Goal: Task Accomplishment & Management: Complete application form

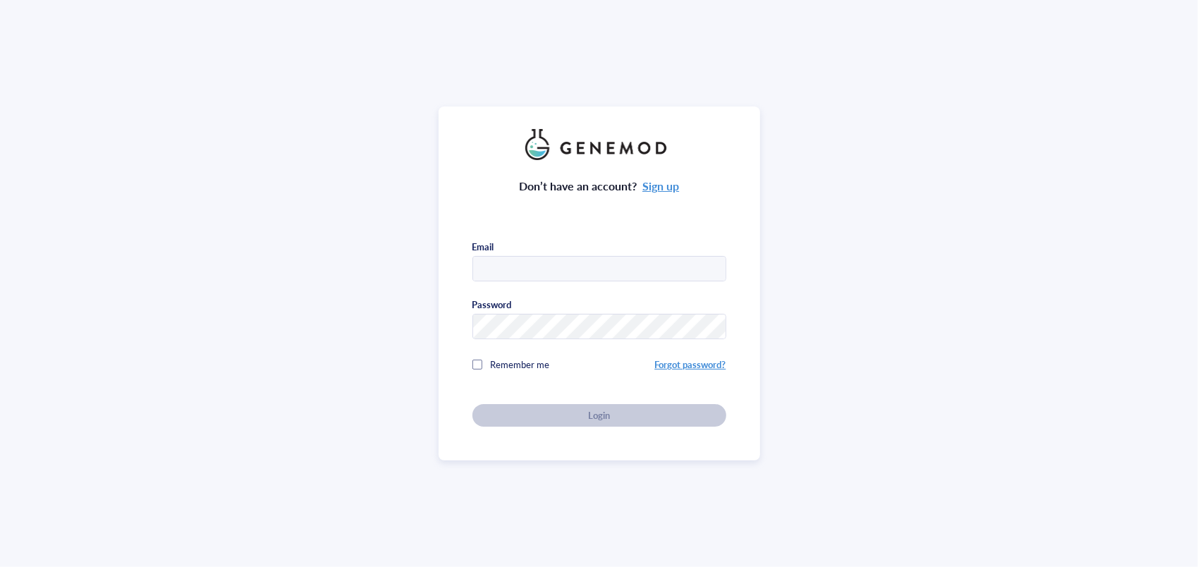
type input "[EMAIL_ADDRESS][DOMAIN_NAME]"
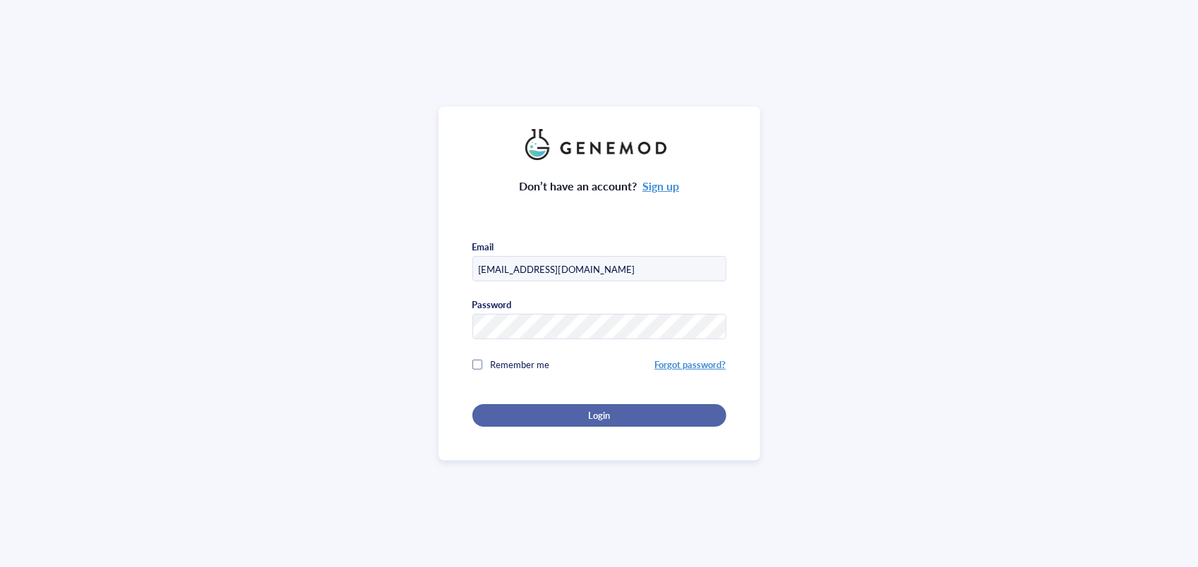
click at [619, 415] on div "Login" at bounding box center [599, 415] width 209 height 13
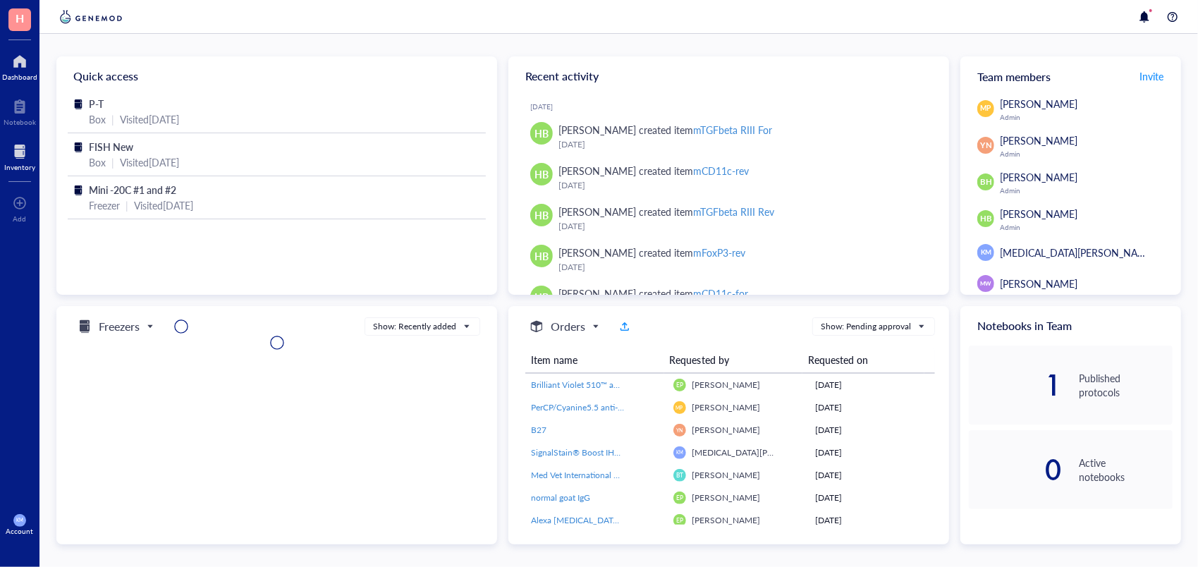
click at [16, 146] on div at bounding box center [19, 151] width 31 height 23
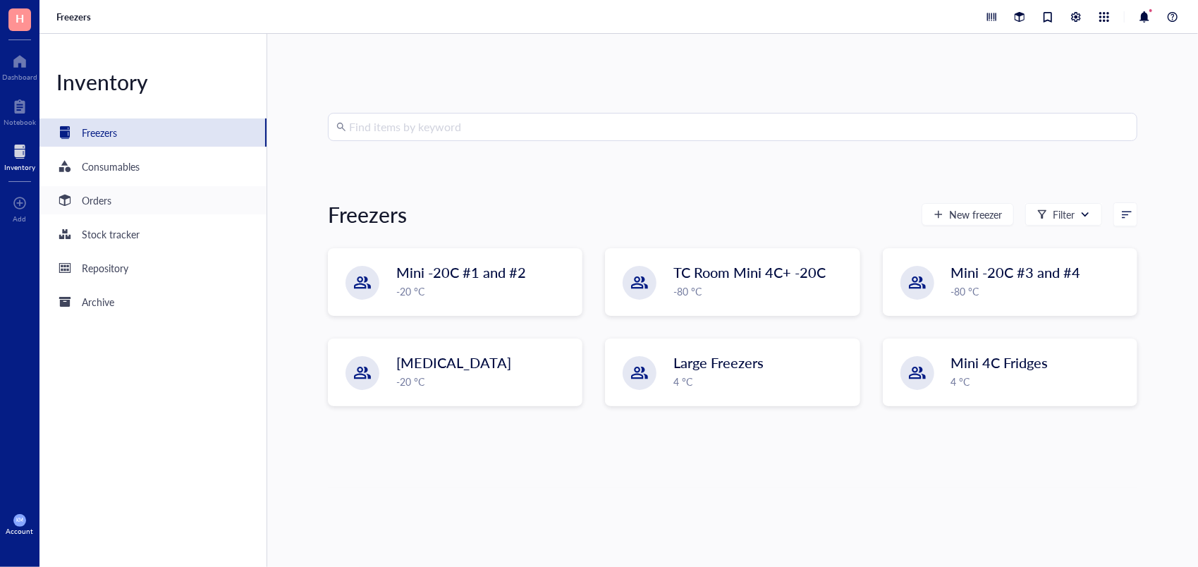
click at [107, 198] on div "Orders" at bounding box center [97, 201] width 30 height 16
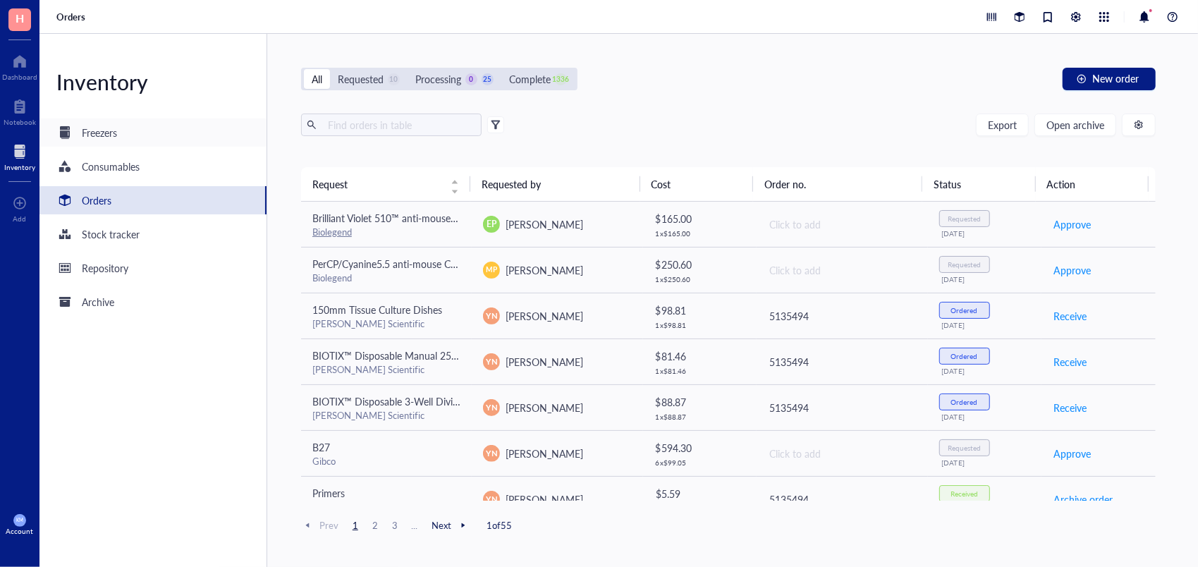
click at [104, 145] on div "Freezers" at bounding box center [153, 133] width 227 height 28
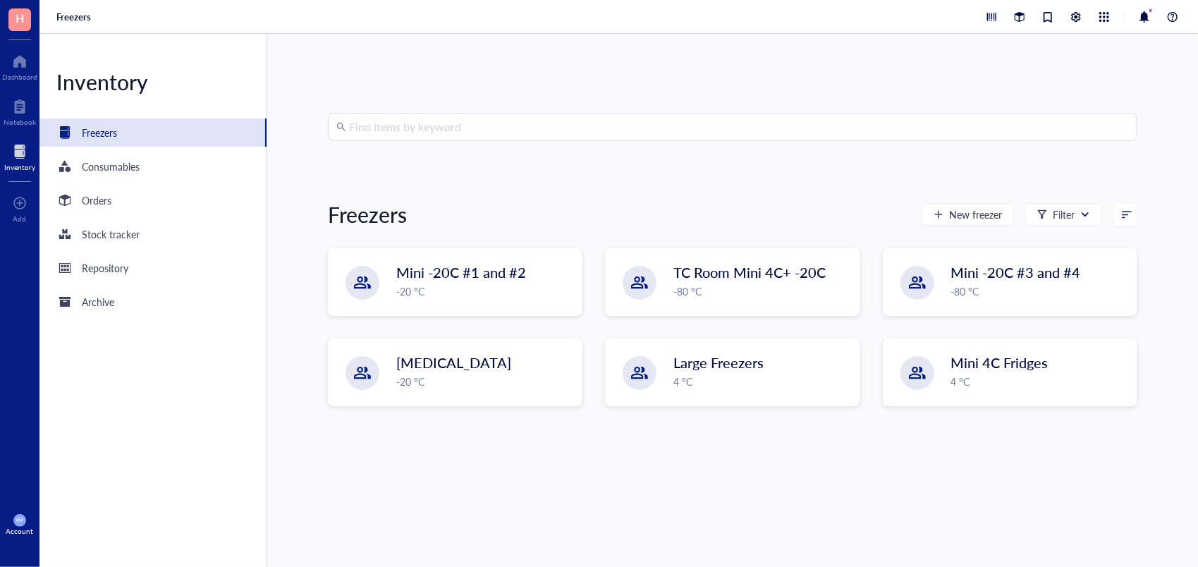
click at [442, 123] on input "search" at bounding box center [739, 127] width 780 height 27
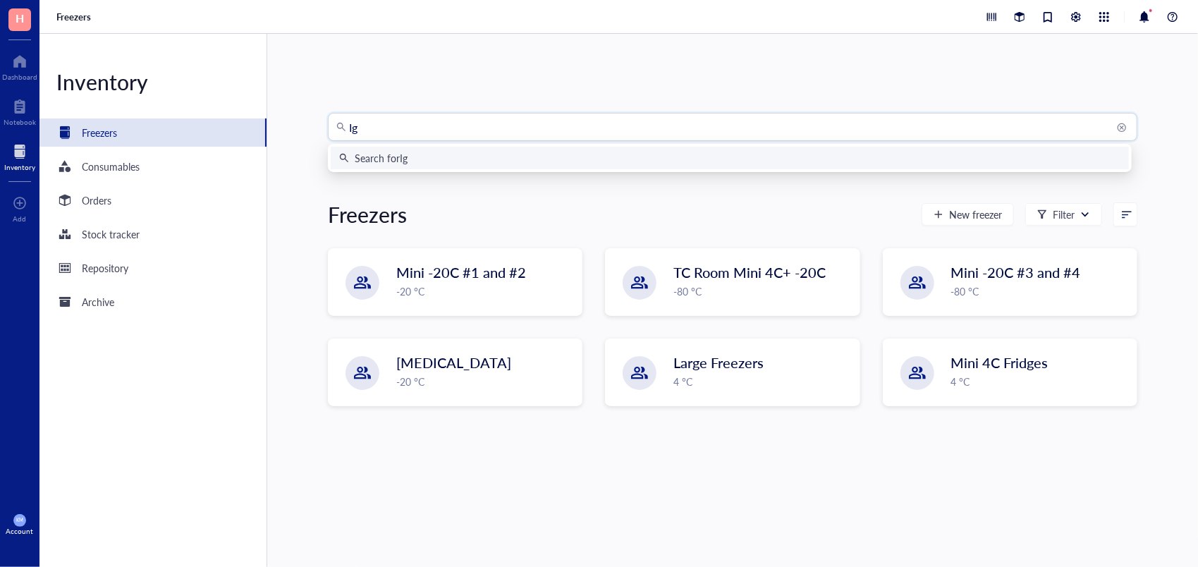
type input "IgG"
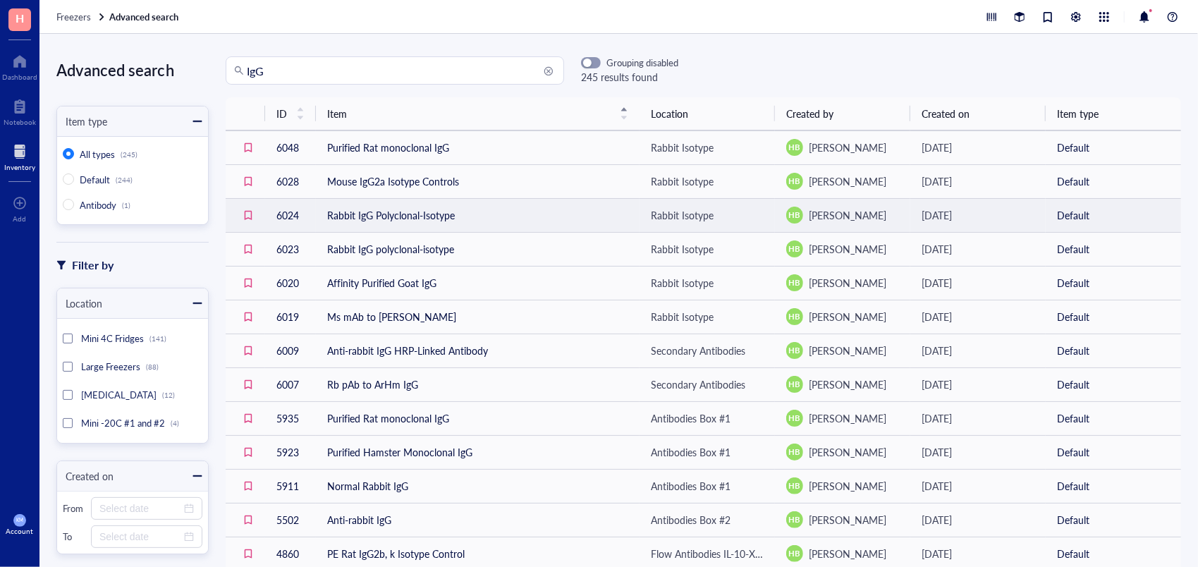
click at [494, 209] on td "Rabbit IgG Polyclonal-Isotype" at bounding box center [478, 215] width 324 height 34
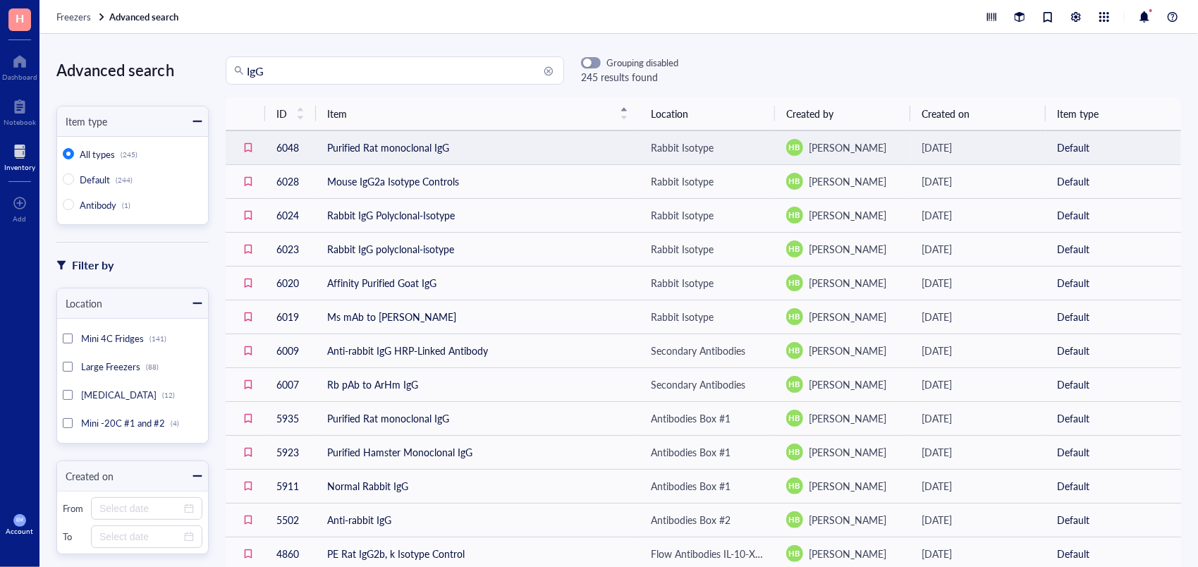
click at [385, 155] on td "Purified Rat monoclonal IgG" at bounding box center [478, 147] width 324 height 34
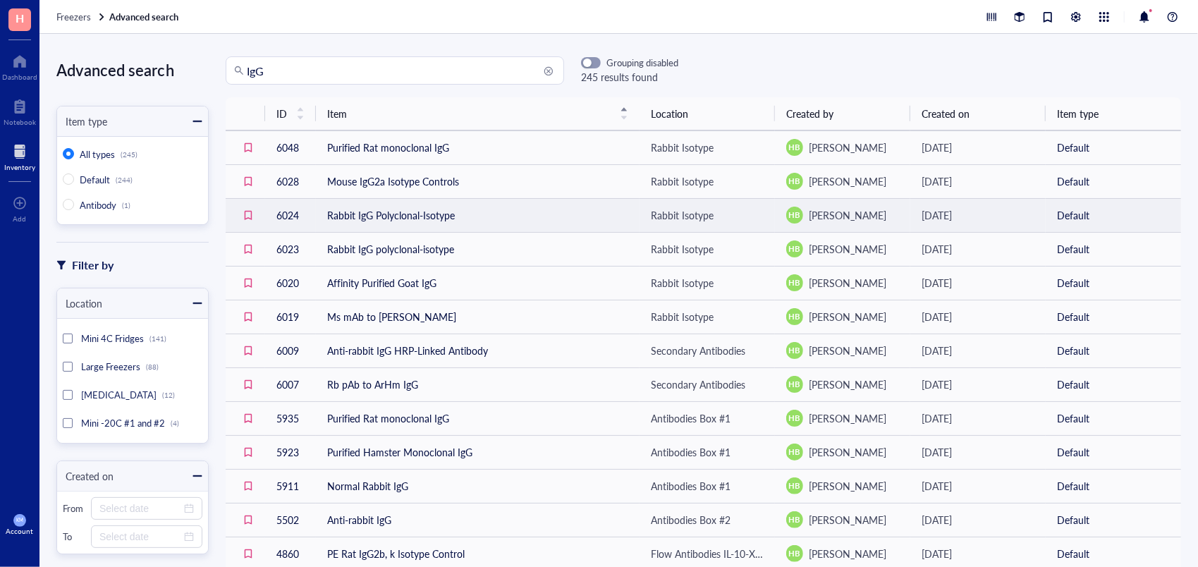
click at [490, 217] on td "Rabbit IgG Polyclonal-Isotype" at bounding box center [478, 215] width 324 height 34
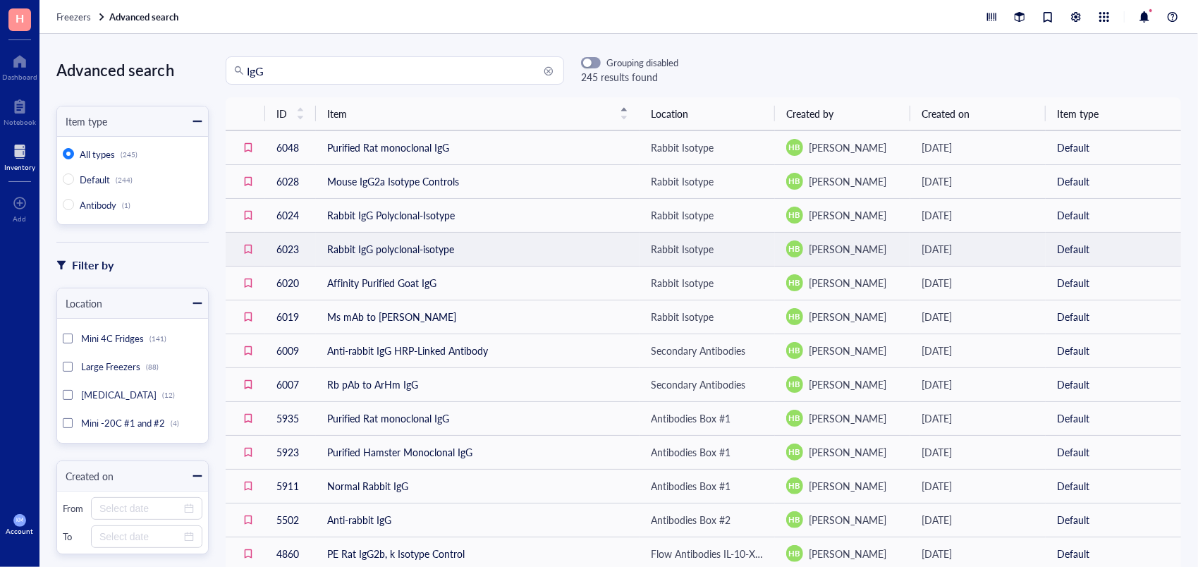
click at [484, 248] on td "Rabbit IgG polyclonal-isotype" at bounding box center [478, 249] width 324 height 34
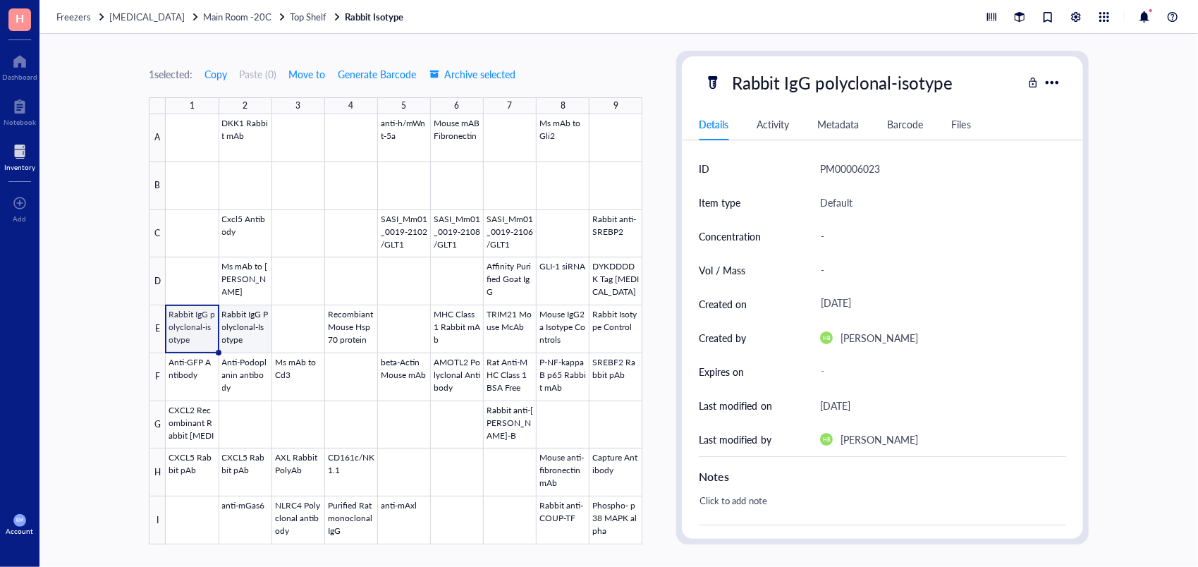
click at [245, 333] on div at bounding box center [404, 329] width 477 height 430
click at [195, 327] on div at bounding box center [404, 329] width 477 height 430
click at [304, 13] on span "Top Shelf" at bounding box center [308, 16] width 37 height 13
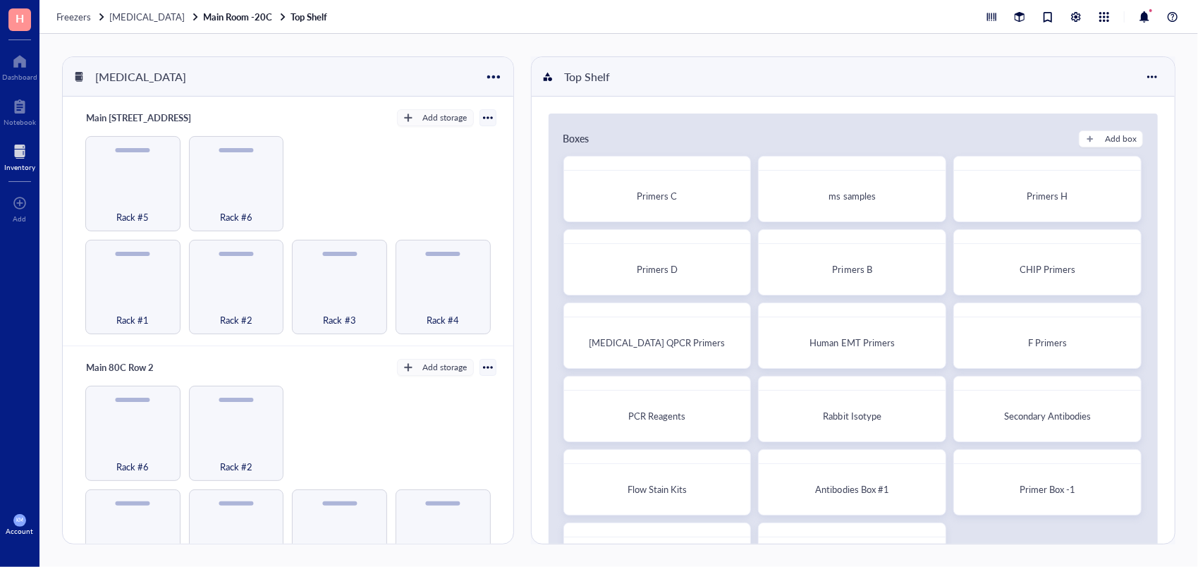
click at [1168, 179] on div "Boxes Add box Primers C ms samples Primers H Primers D Primers B CHIP Primers […" at bounding box center [853, 400] width 643 height 607
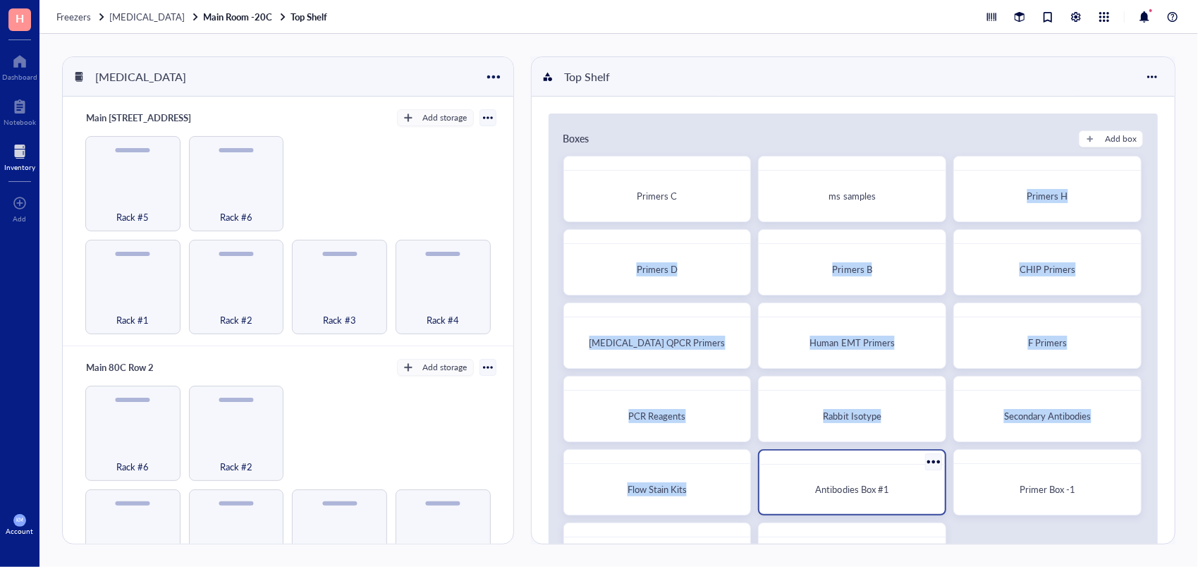
drag, startPoint x: 1168, startPoint y: 179, endPoint x: 862, endPoint y: 479, distance: 428.5
click at [862, 479] on div "Boxes Add box Primers C ms samples Primers H Primers D Primers B CHIP Primers […" at bounding box center [853, 400] width 643 height 607
click at [862, 479] on div "Antibodies Box #1" at bounding box center [852, 489] width 174 height 38
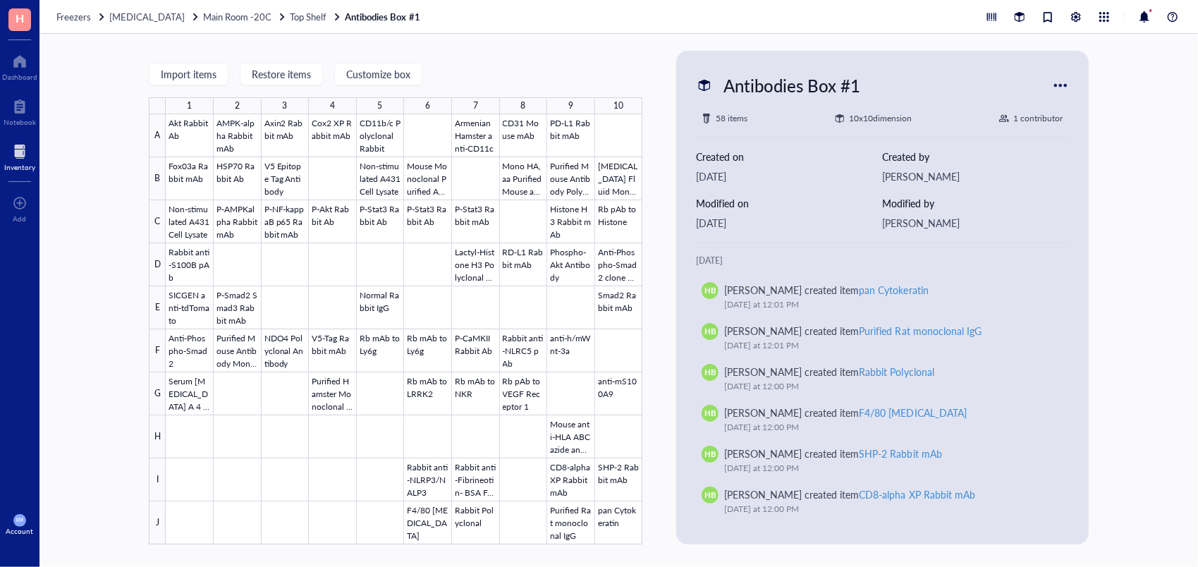
click at [10, 164] on div "Inventory" at bounding box center [19, 167] width 31 height 8
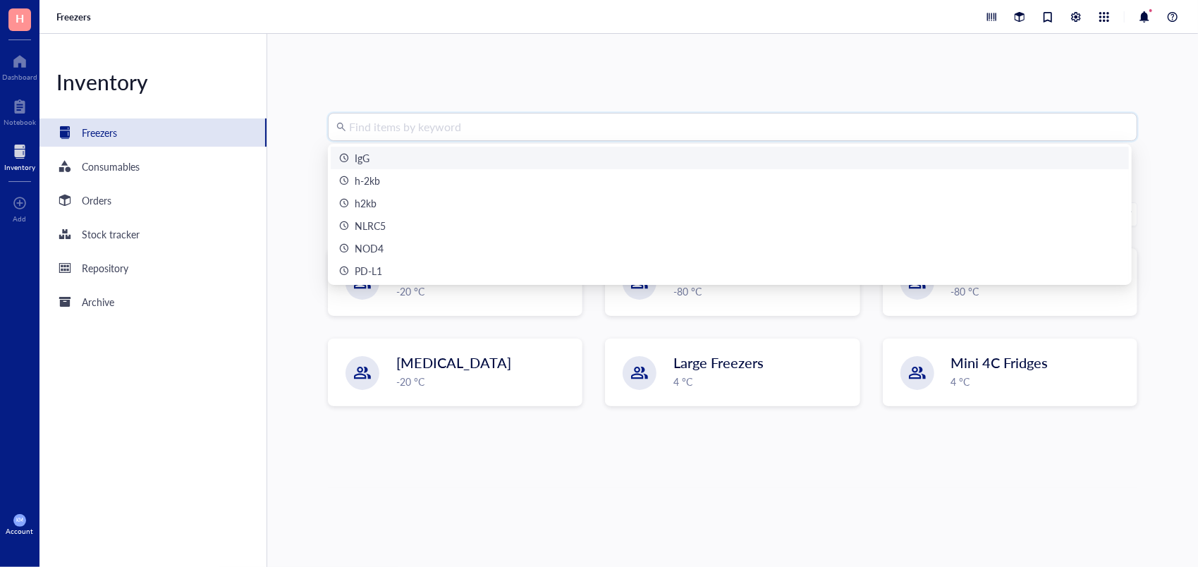
click at [471, 117] on input "search" at bounding box center [739, 127] width 780 height 27
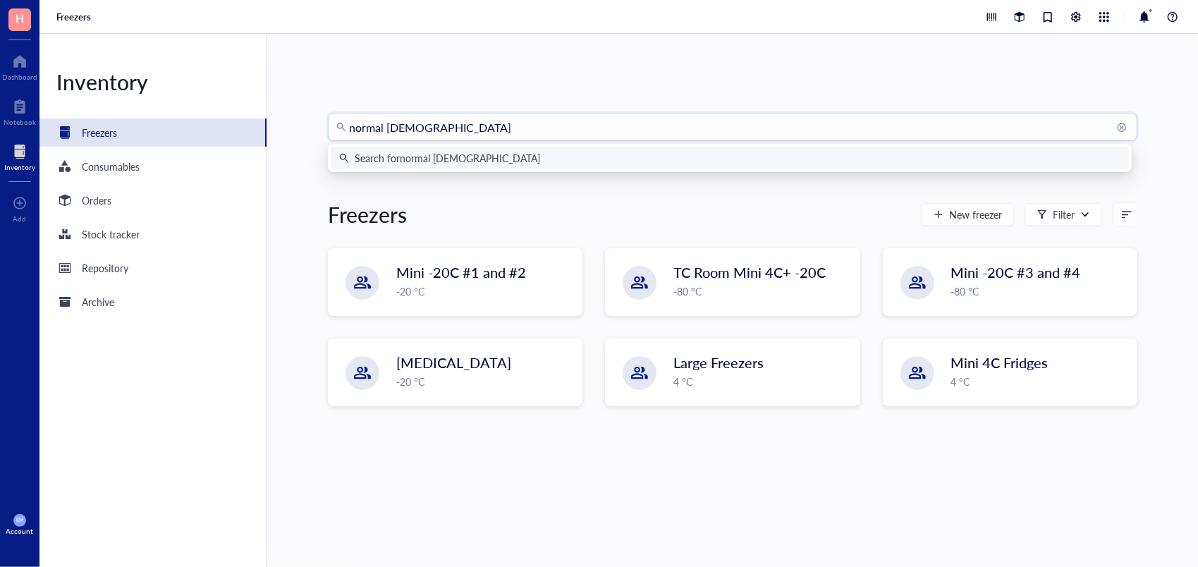
type input "normal rabbit"
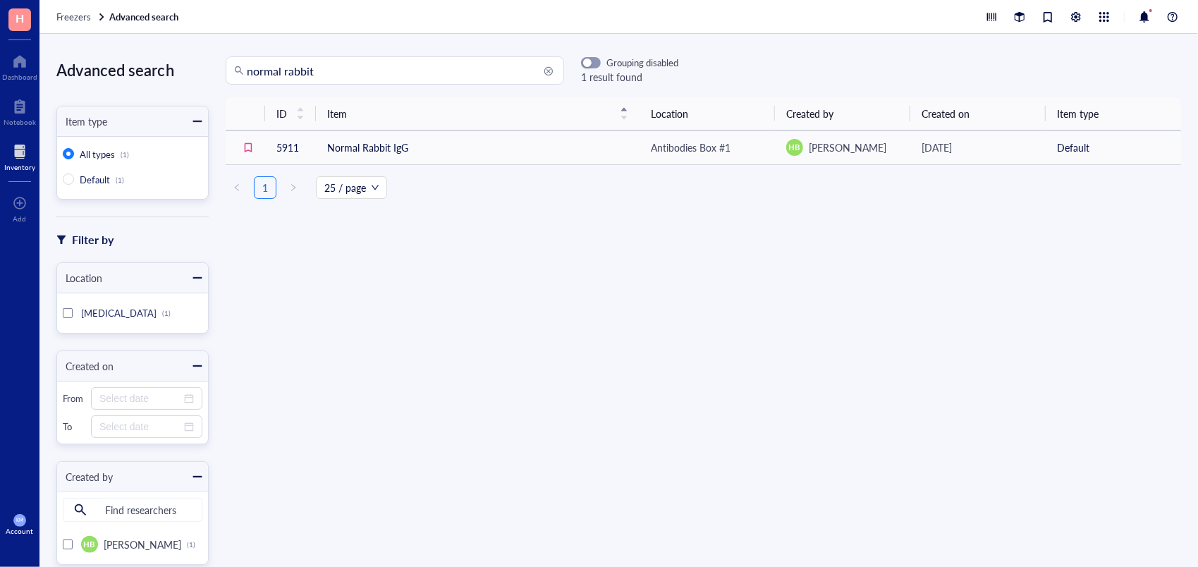
click at [24, 157] on div at bounding box center [19, 151] width 31 height 23
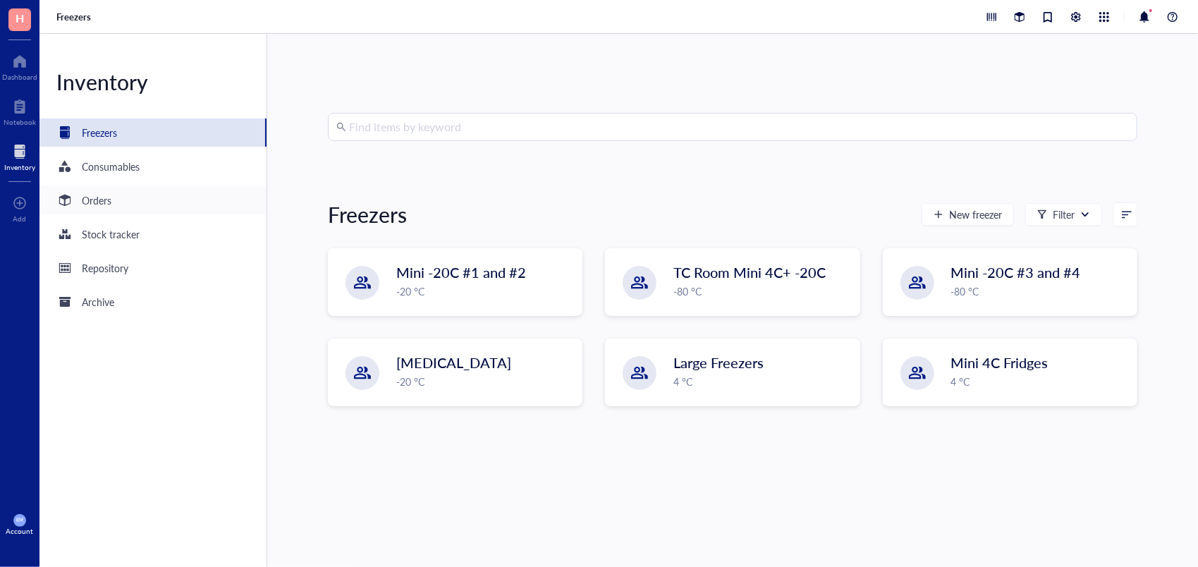
click at [107, 202] on div "Orders" at bounding box center [97, 201] width 30 height 16
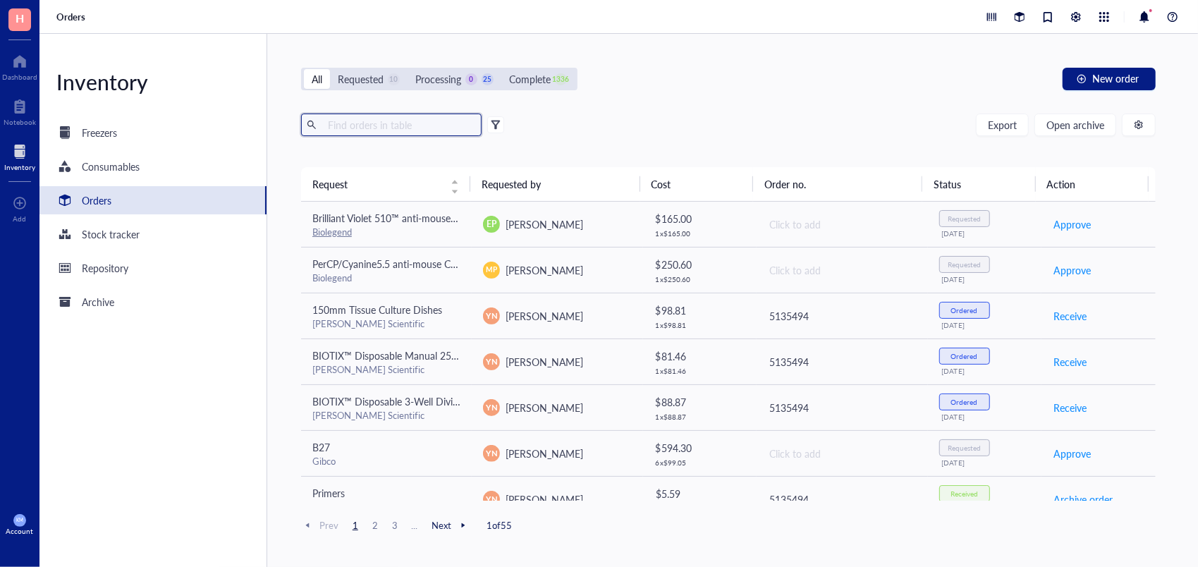
click at [439, 133] on input "text" at bounding box center [399, 124] width 154 height 21
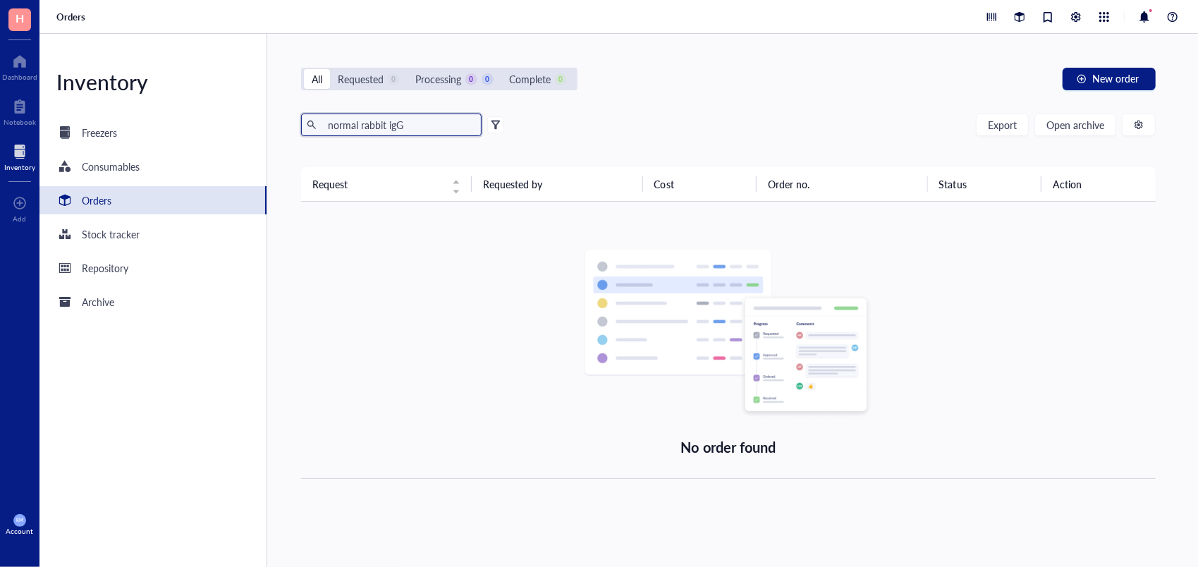
drag, startPoint x: 419, startPoint y: 117, endPoint x: 295, endPoint y: 117, distance: 124.1
click at [295, 117] on div "All Requested 0 Processing 0 0 Complete 0 New order normal rabbit igG Export Op…" at bounding box center [728, 300] width 923 height 533
type input "normal rabbit igG"
click at [103, 207] on div "Orders" at bounding box center [97, 201] width 30 height 16
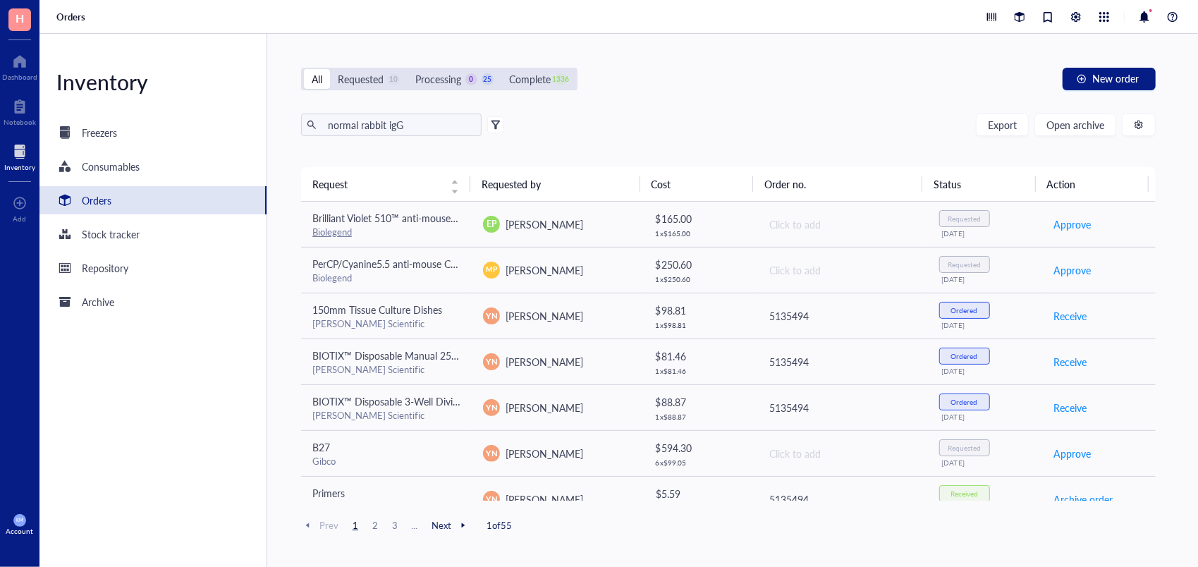
click at [106, 200] on div "Orders" at bounding box center [97, 201] width 30 height 16
click at [1095, 71] on button "New order" at bounding box center [1109, 79] width 93 height 23
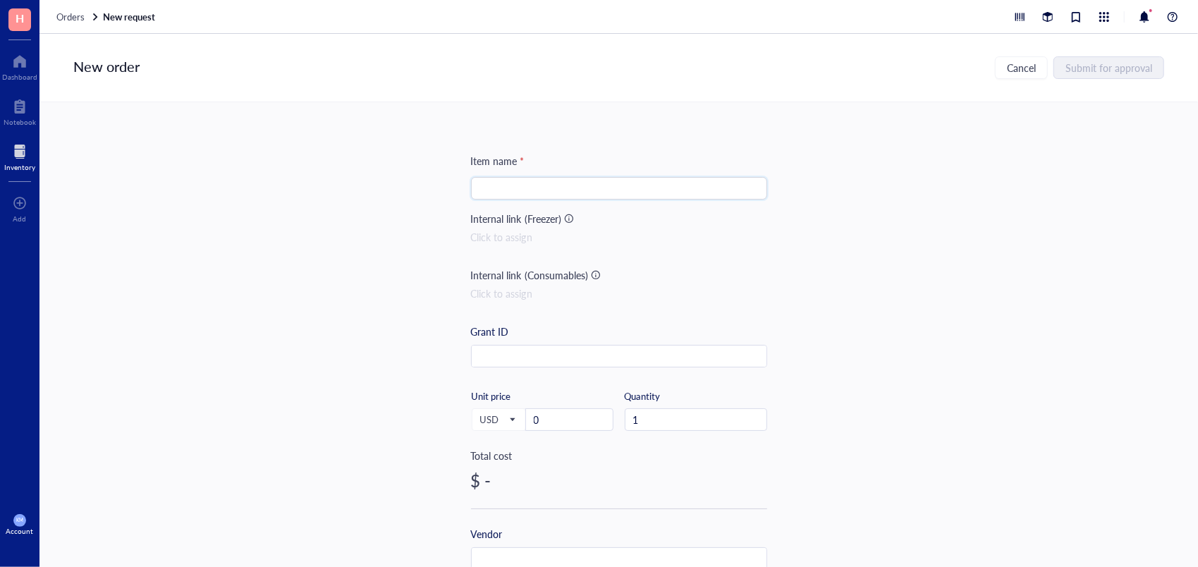
click at [557, 182] on input "search" at bounding box center [619, 188] width 279 height 21
paste input "Normal Rabbit IgG #2729"
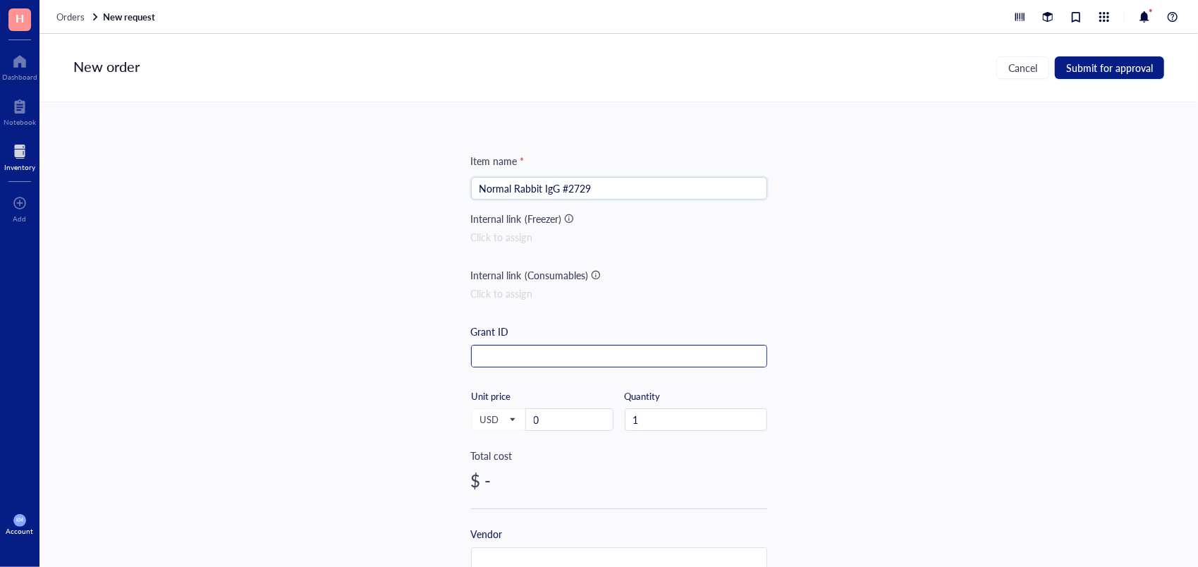
type input "Normal Rabbit IgG #2729"
click at [552, 360] on input "text" at bounding box center [619, 357] width 295 height 23
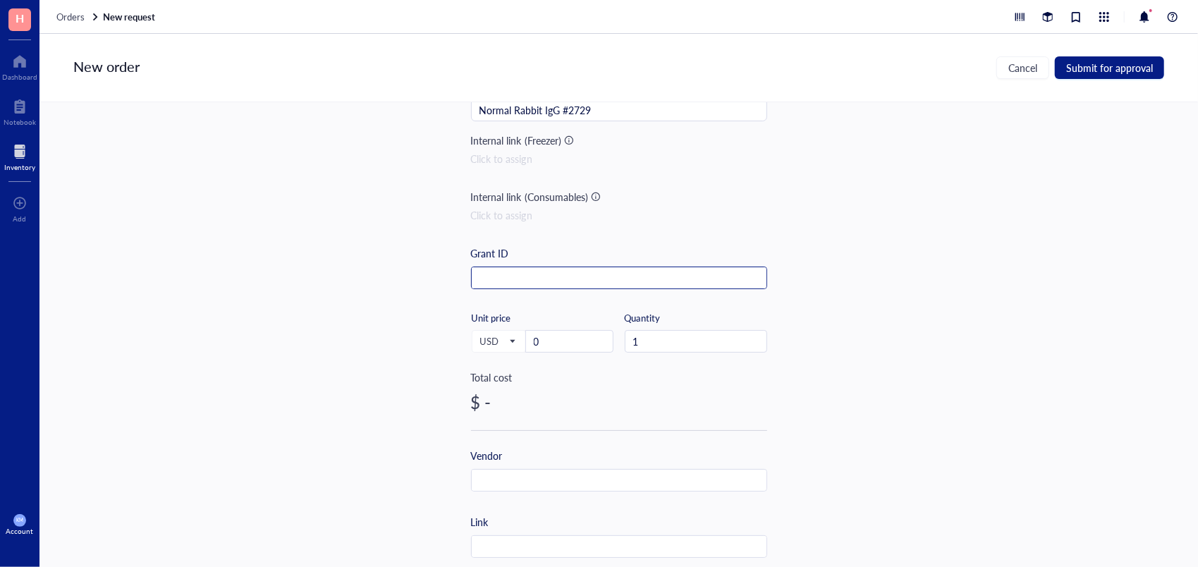
scroll to position [82, 0]
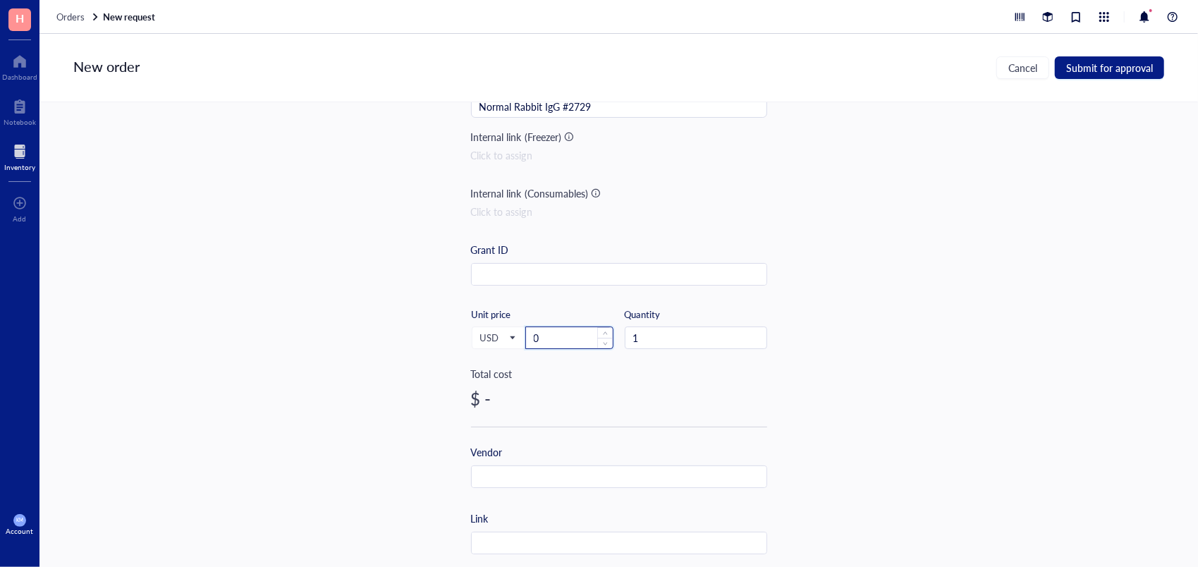
click at [581, 341] on input "0" at bounding box center [569, 337] width 87 height 21
type input "0"
type input "100"
click at [566, 474] on input "text" at bounding box center [619, 477] width 295 height 23
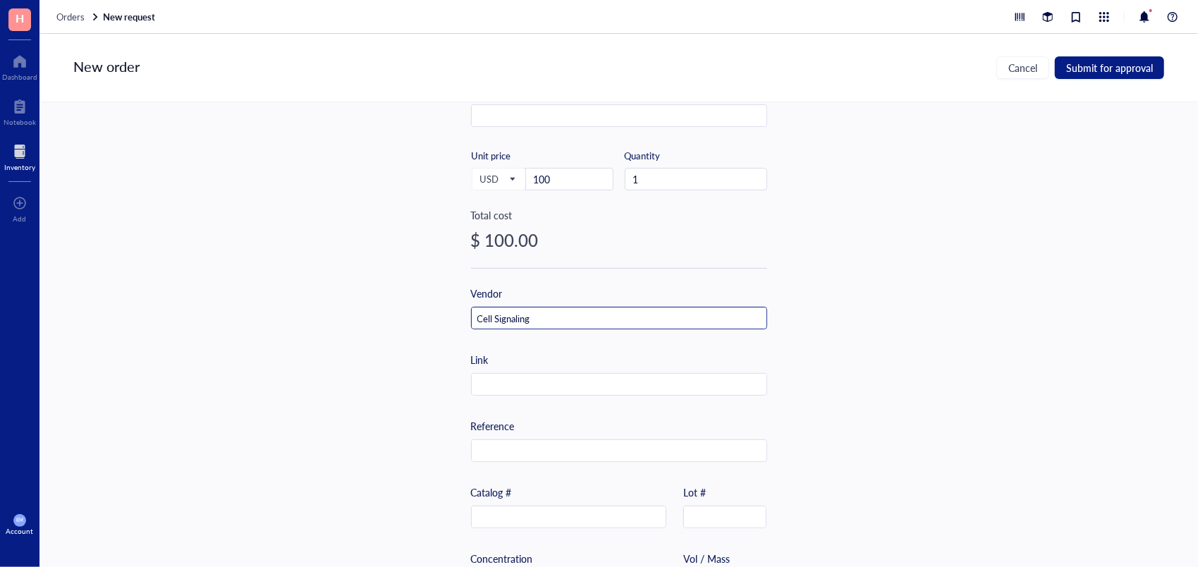
type input "Cell Signaling"
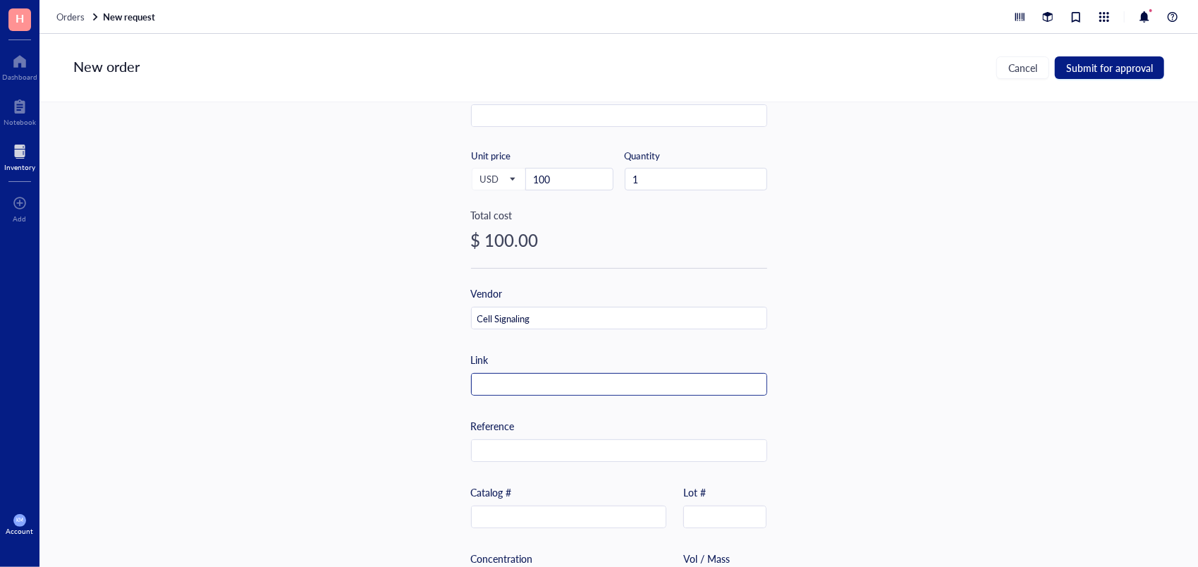
click at [539, 381] on input "text" at bounding box center [619, 385] width 295 height 23
paste input "[URL][DOMAIN_NAME]"
type input "[URL][DOMAIN_NAME]"
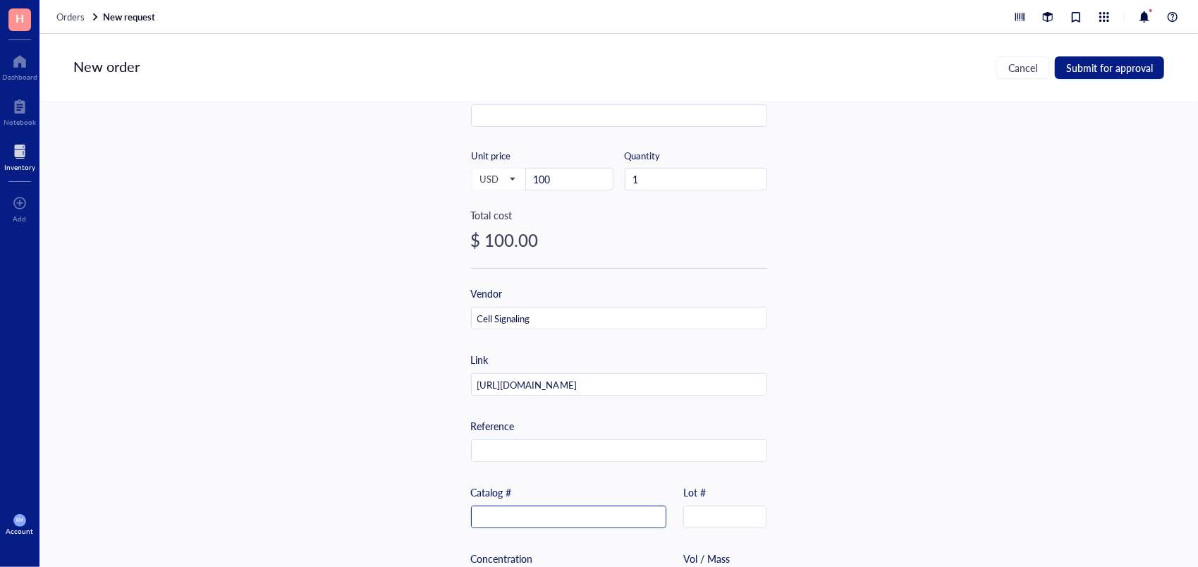
click at [559, 515] on input "text" at bounding box center [569, 517] width 194 height 23
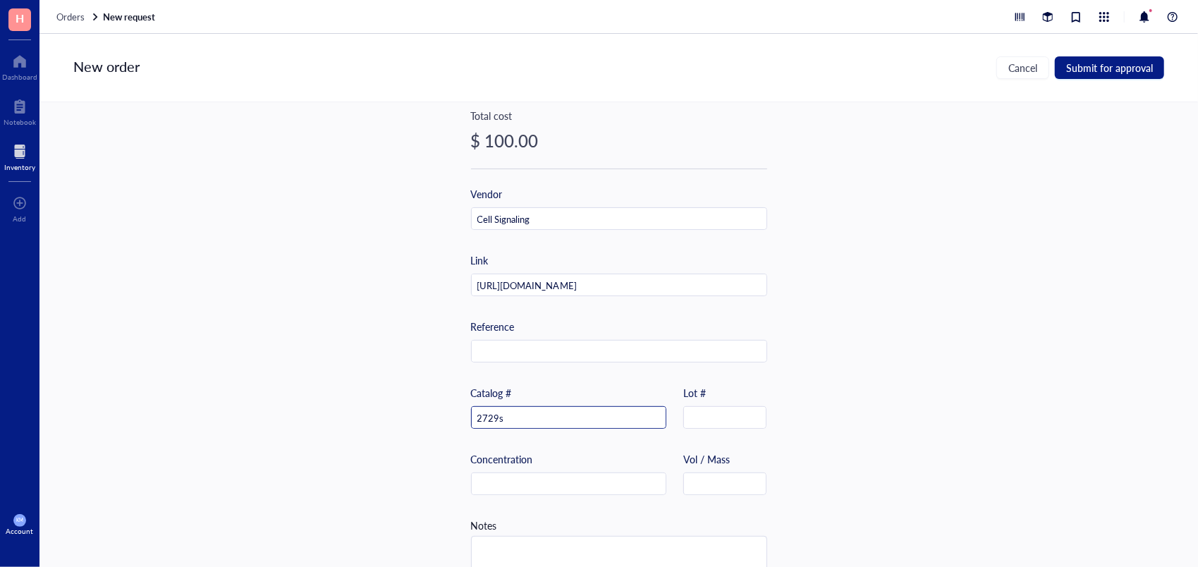
scroll to position [371, 0]
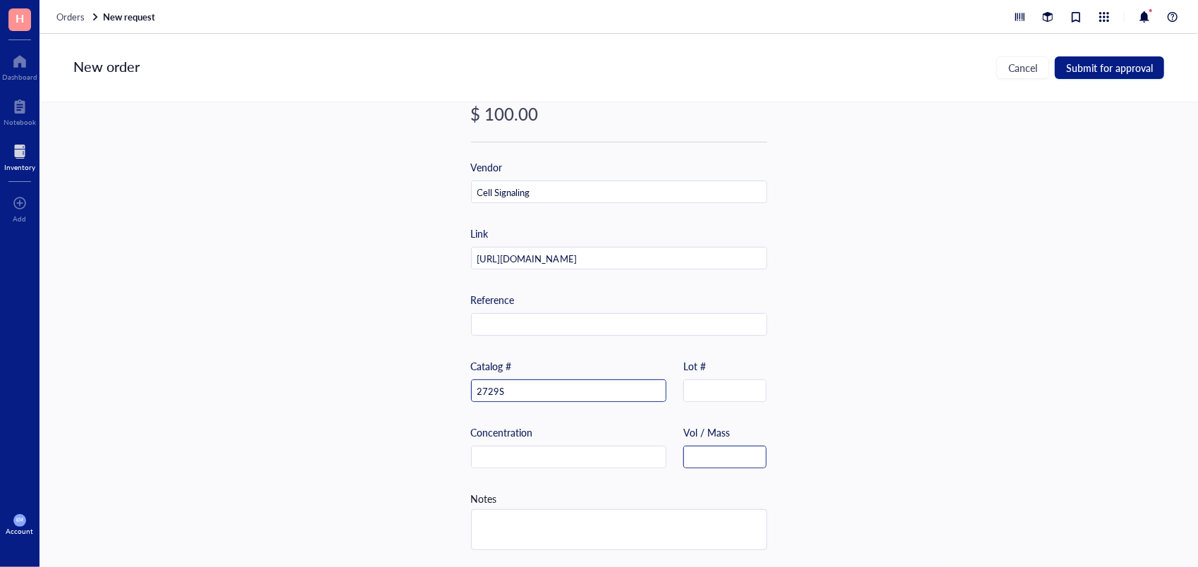
type input "2729S"
click at [751, 447] on input "text" at bounding box center [725, 458] width 83 height 23
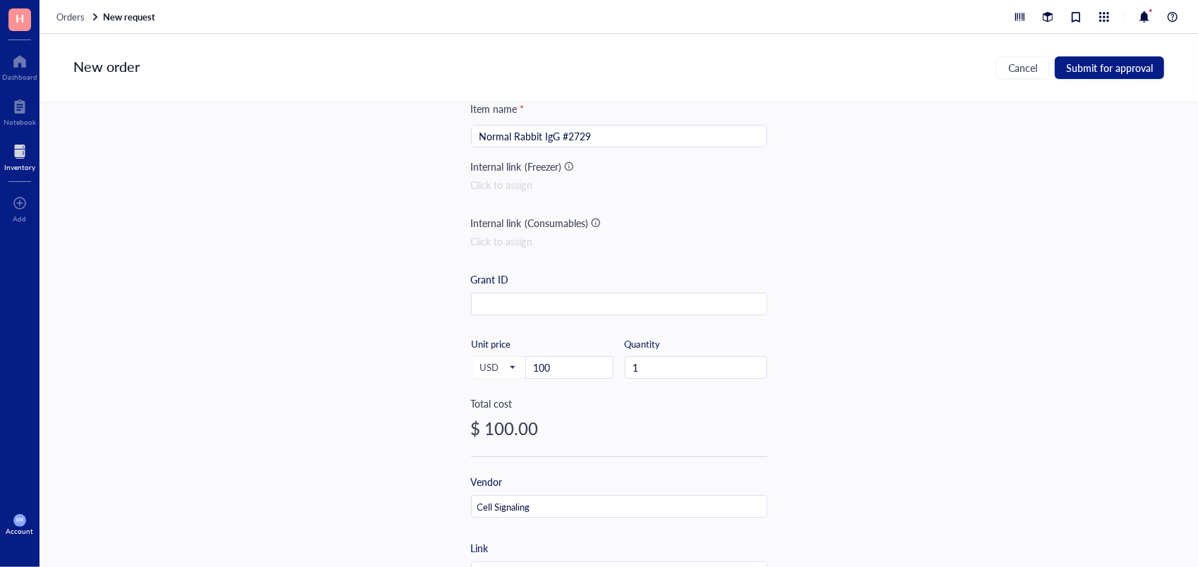
scroll to position [0, 0]
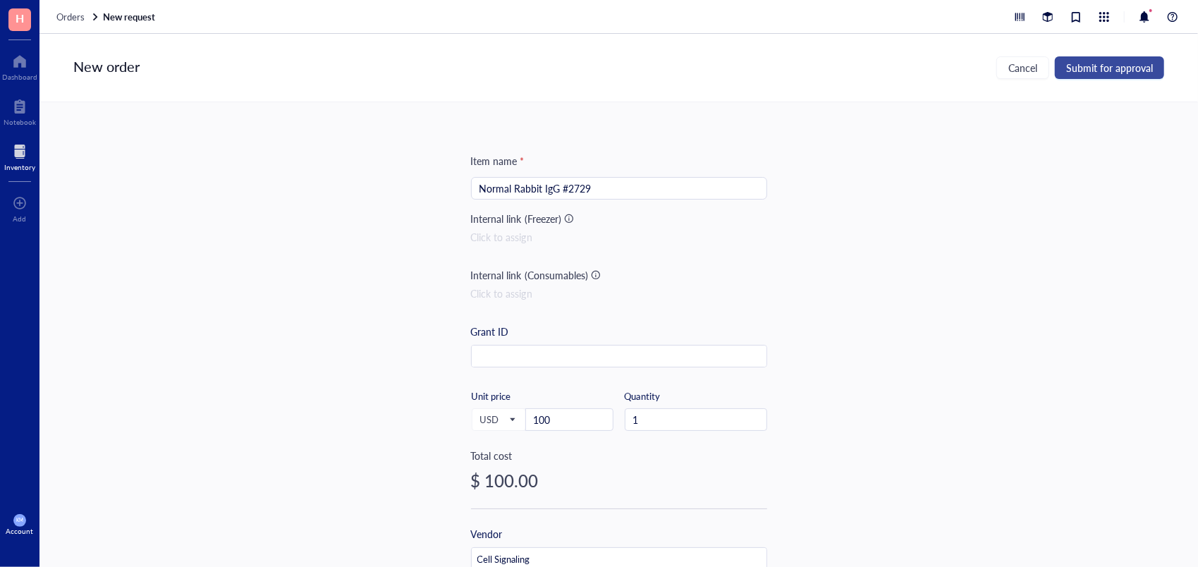
type input "250 ul"
click at [1090, 71] on span "Submit for approval" at bounding box center [1110, 67] width 87 height 11
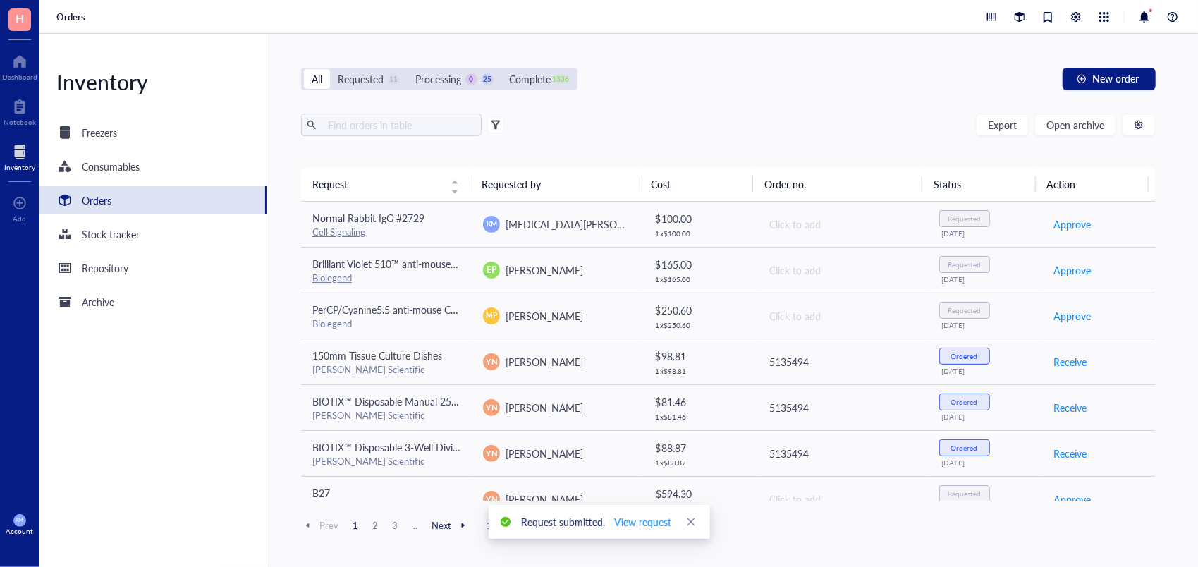
click at [459, 526] on div at bounding box center [463, 525] width 13 height 13
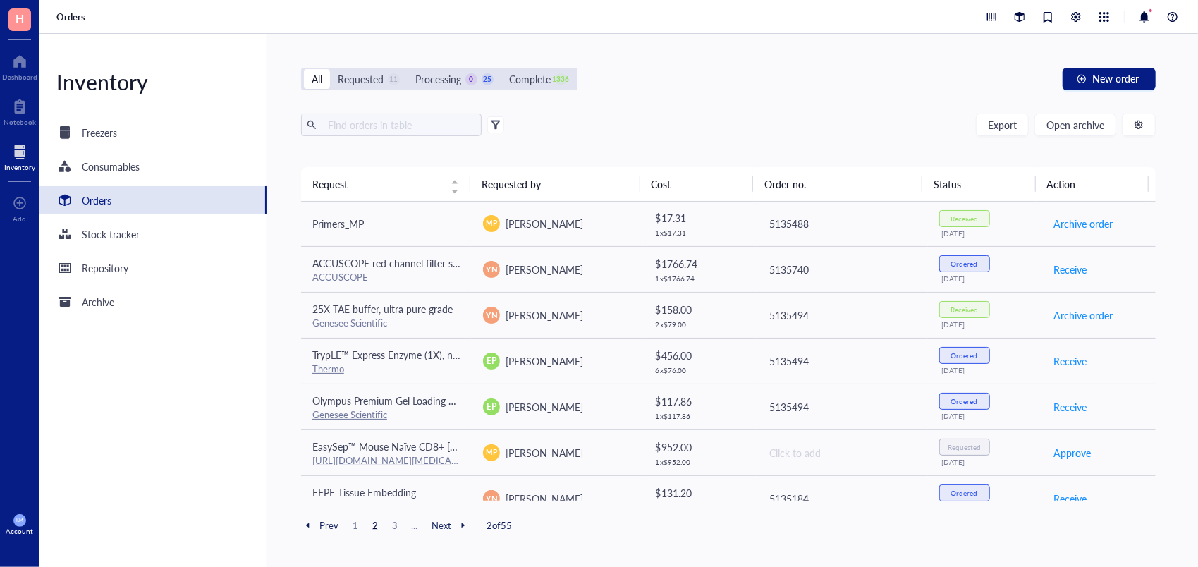
click at [439, 523] on span "Next" at bounding box center [451, 525] width 38 height 13
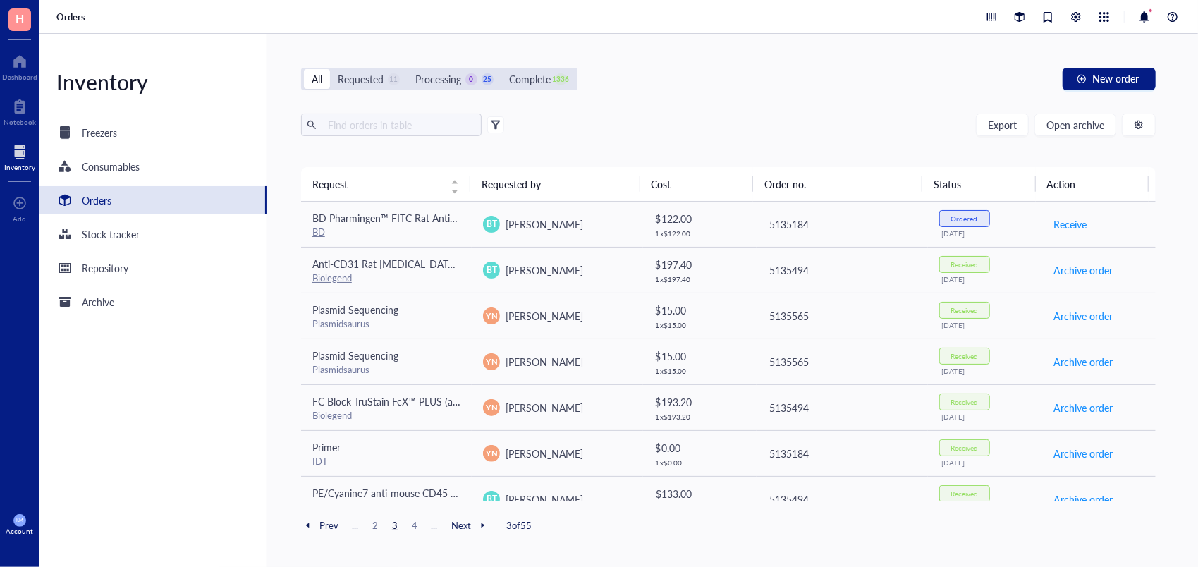
click at [321, 530] on span "Prev" at bounding box center [319, 525] width 37 height 13
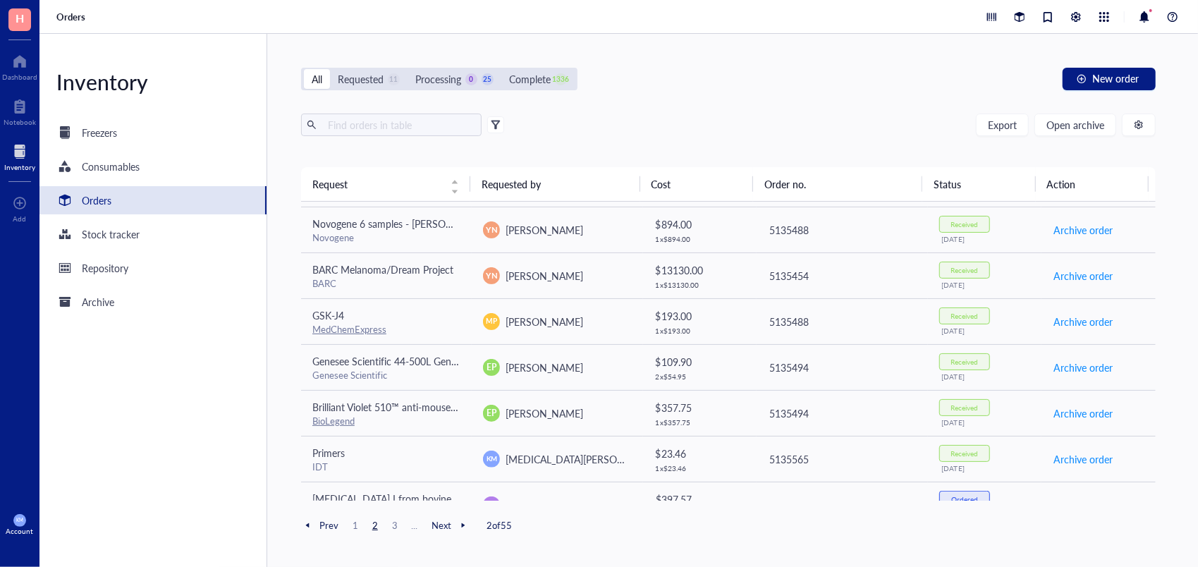
scroll to position [841, 0]
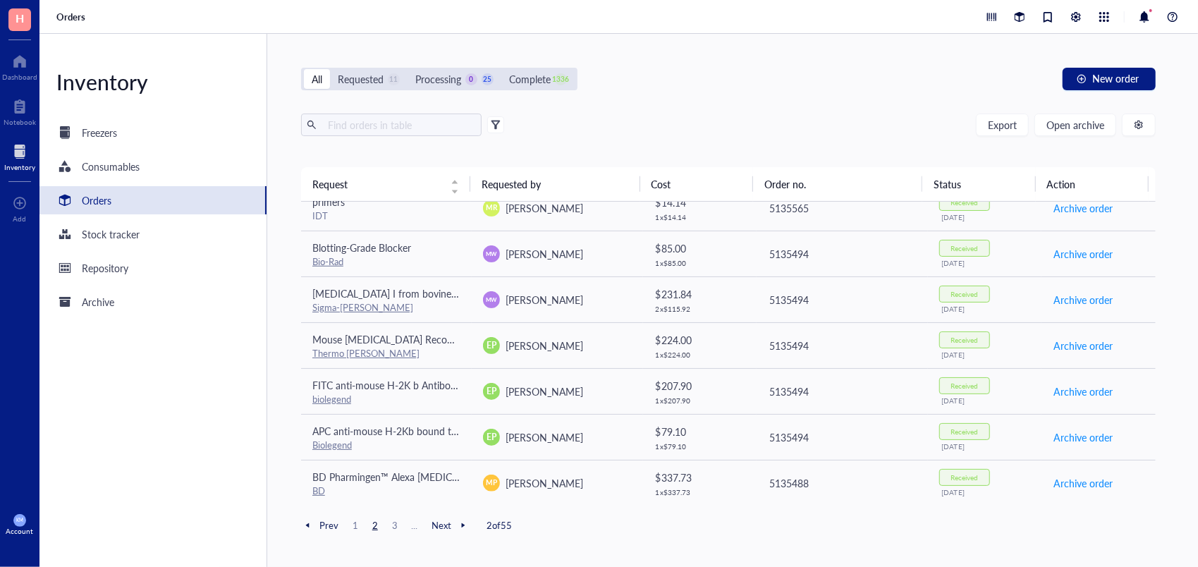
click at [327, 525] on span "Prev" at bounding box center [319, 525] width 37 height 13
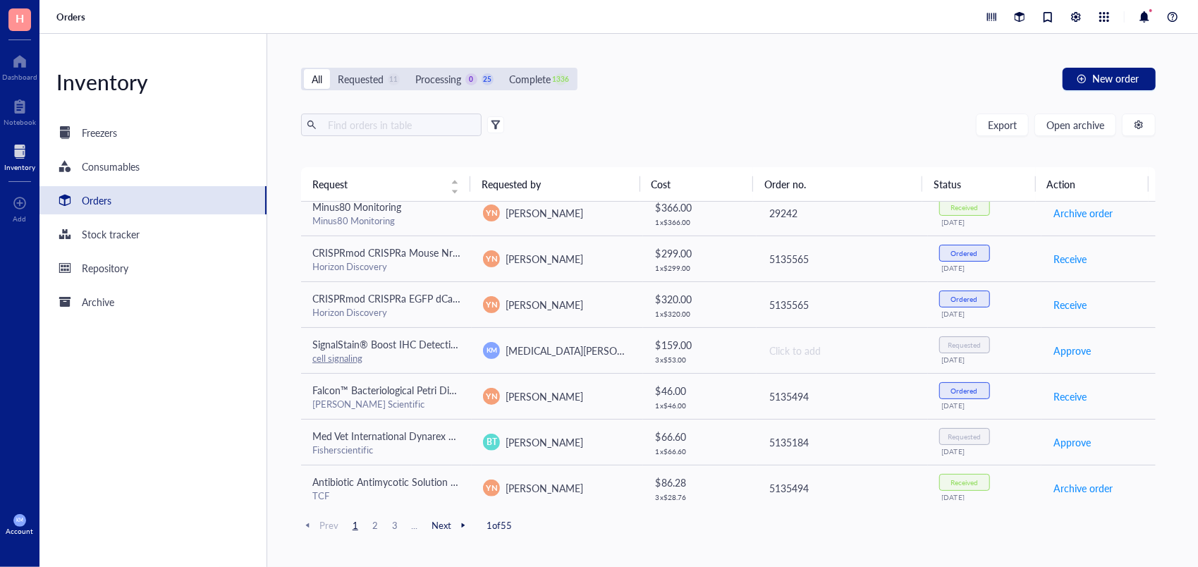
scroll to position [0, 0]
